Goal: Transaction & Acquisition: Purchase product/service

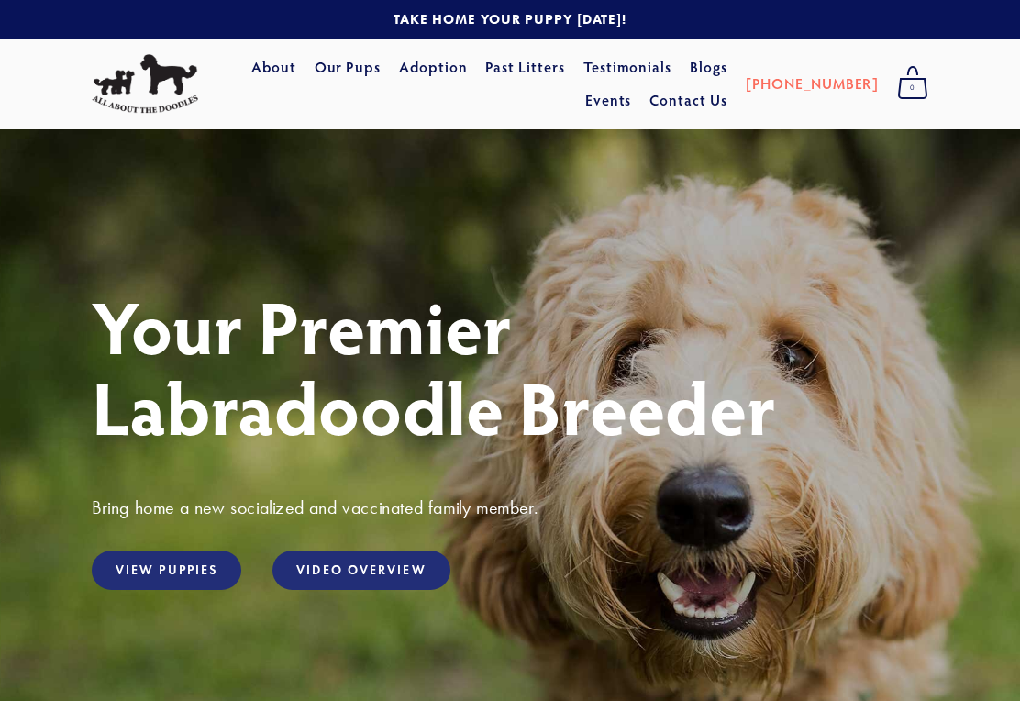
click at [189, 577] on link "View Puppies" at bounding box center [167, 569] width 150 height 39
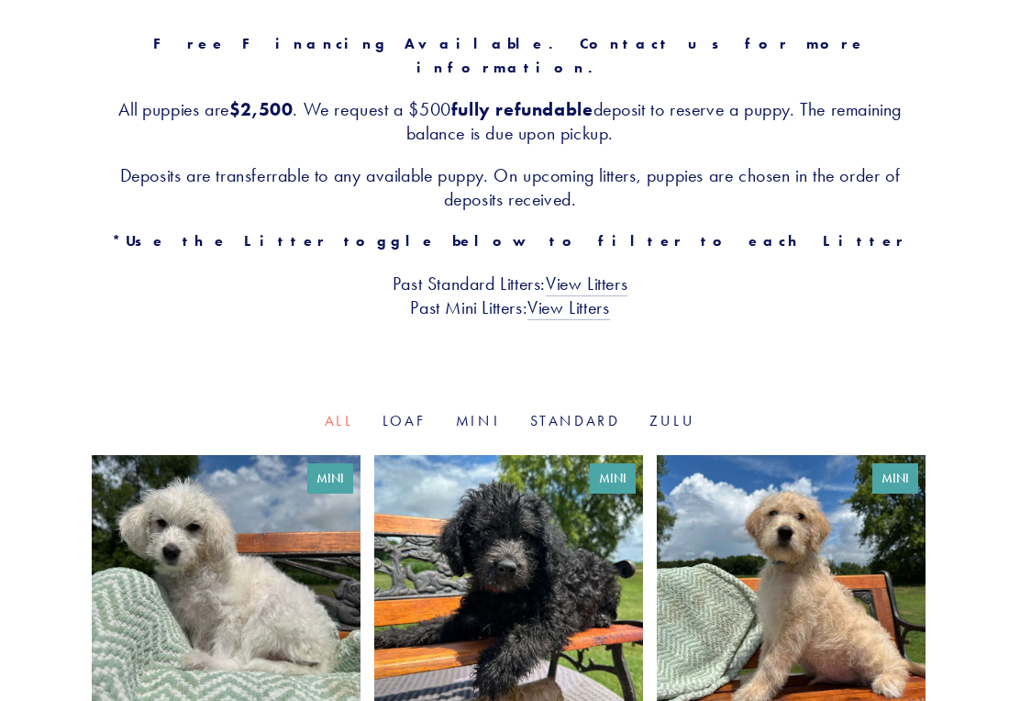
scroll to position [319, 0]
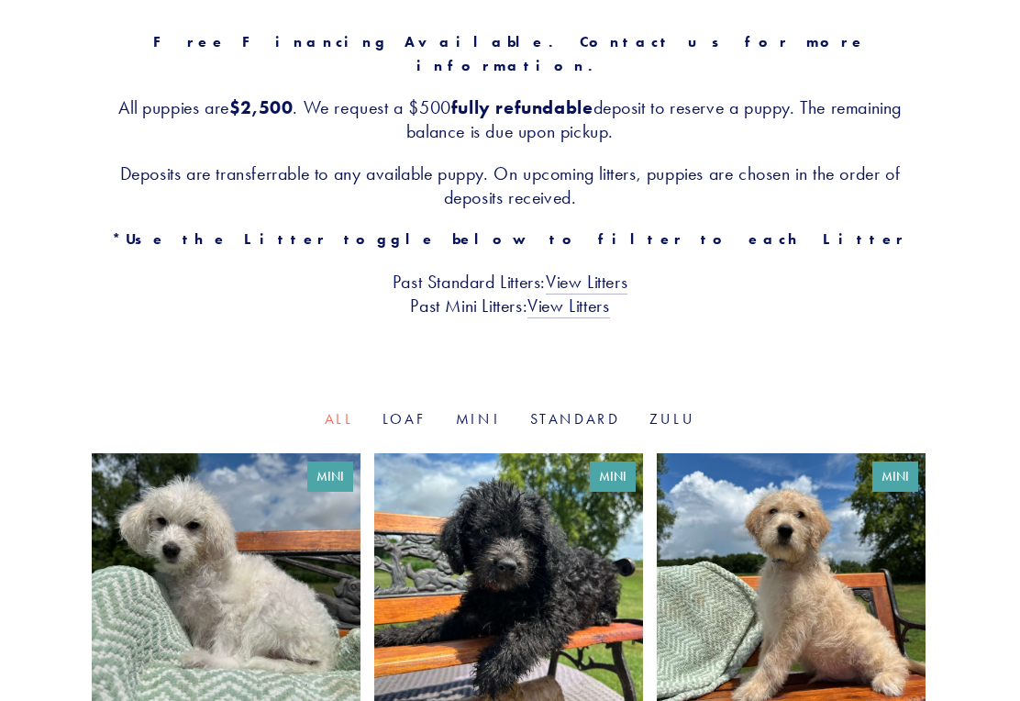
click at [818, 537] on link at bounding box center [791, 616] width 269 height 324
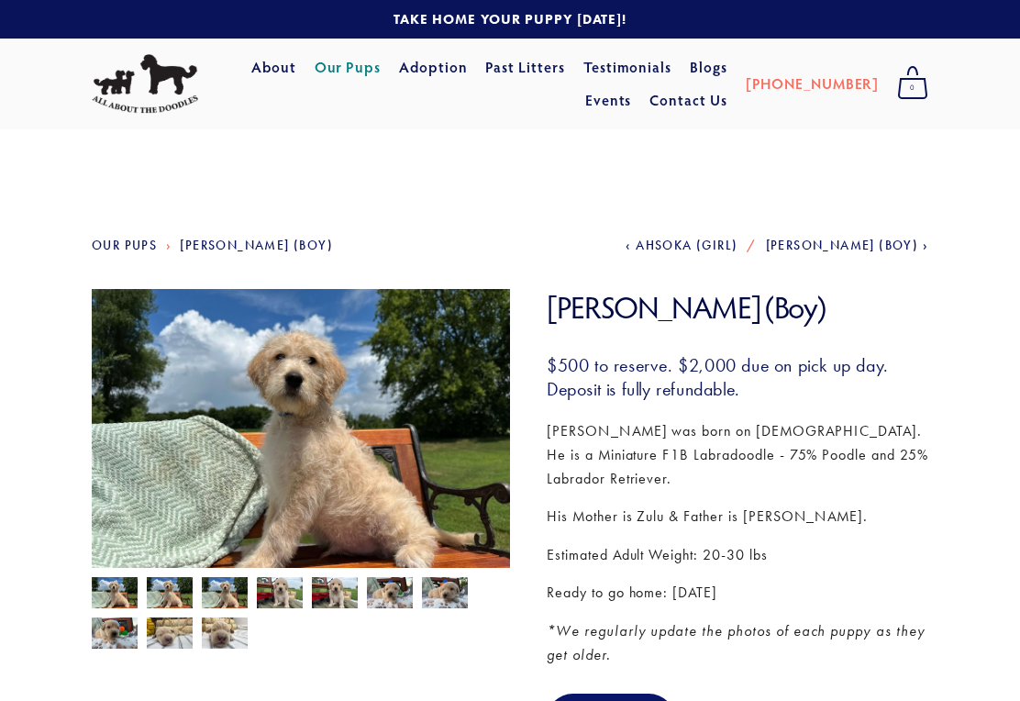
click at [131, 596] on img at bounding box center [115, 594] width 46 height 35
click at [176, 596] on img at bounding box center [170, 594] width 46 height 35
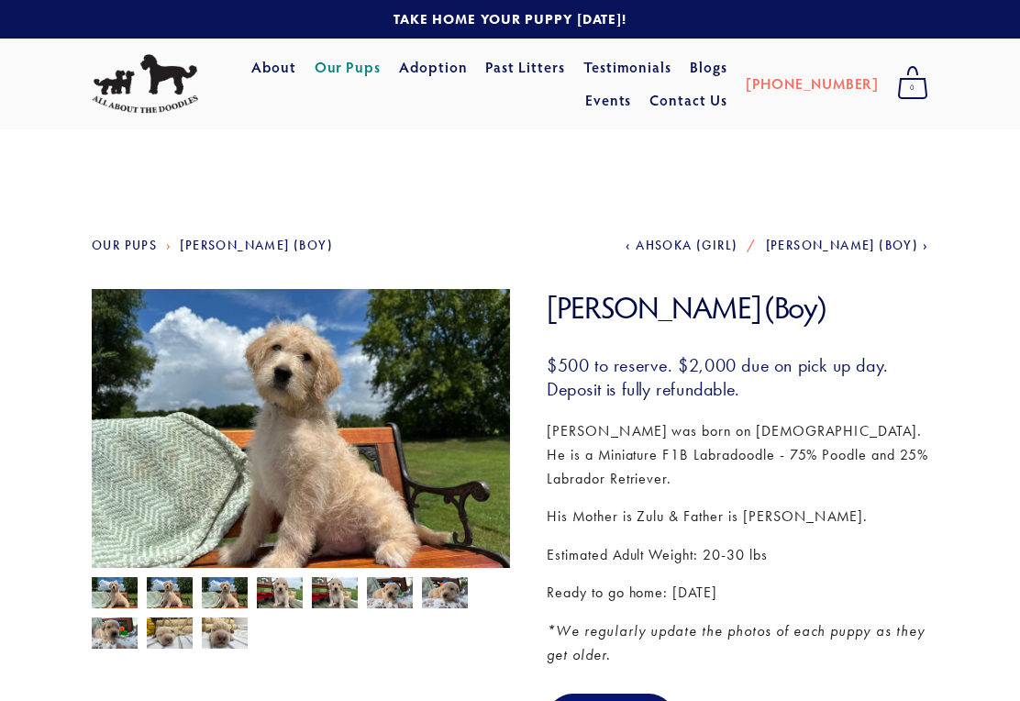
click at [235, 591] on img at bounding box center [225, 594] width 46 height 35
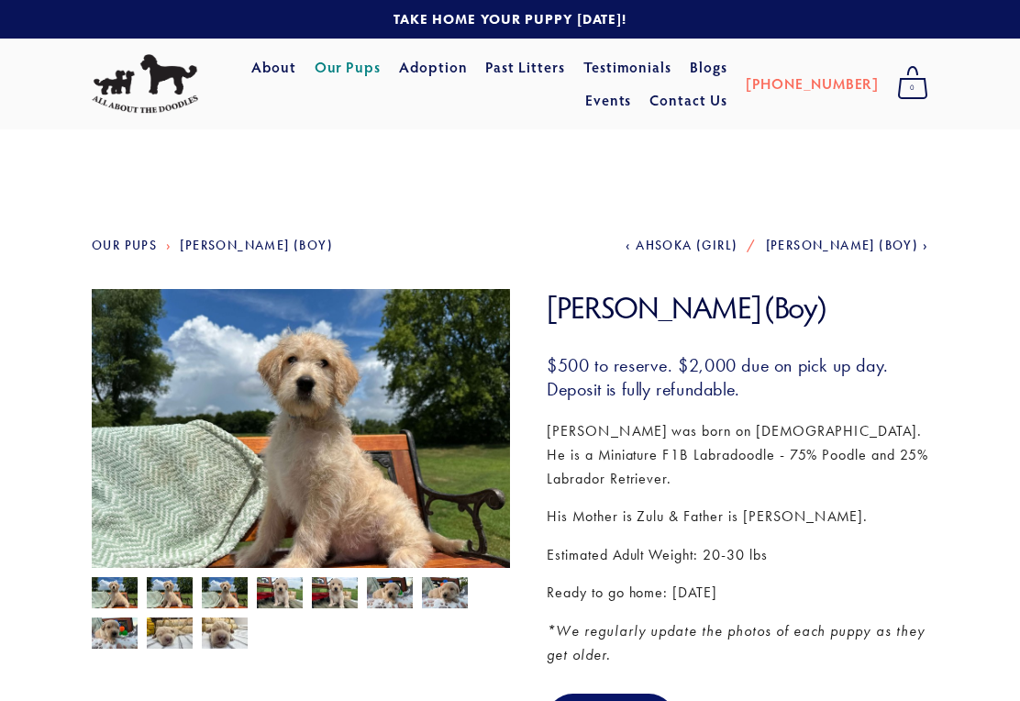
click at [290, 594] on img at bounding box center [280, 594] width 46 height 35
